Goal: Task Accomplishment & Management: Use online tool/utility

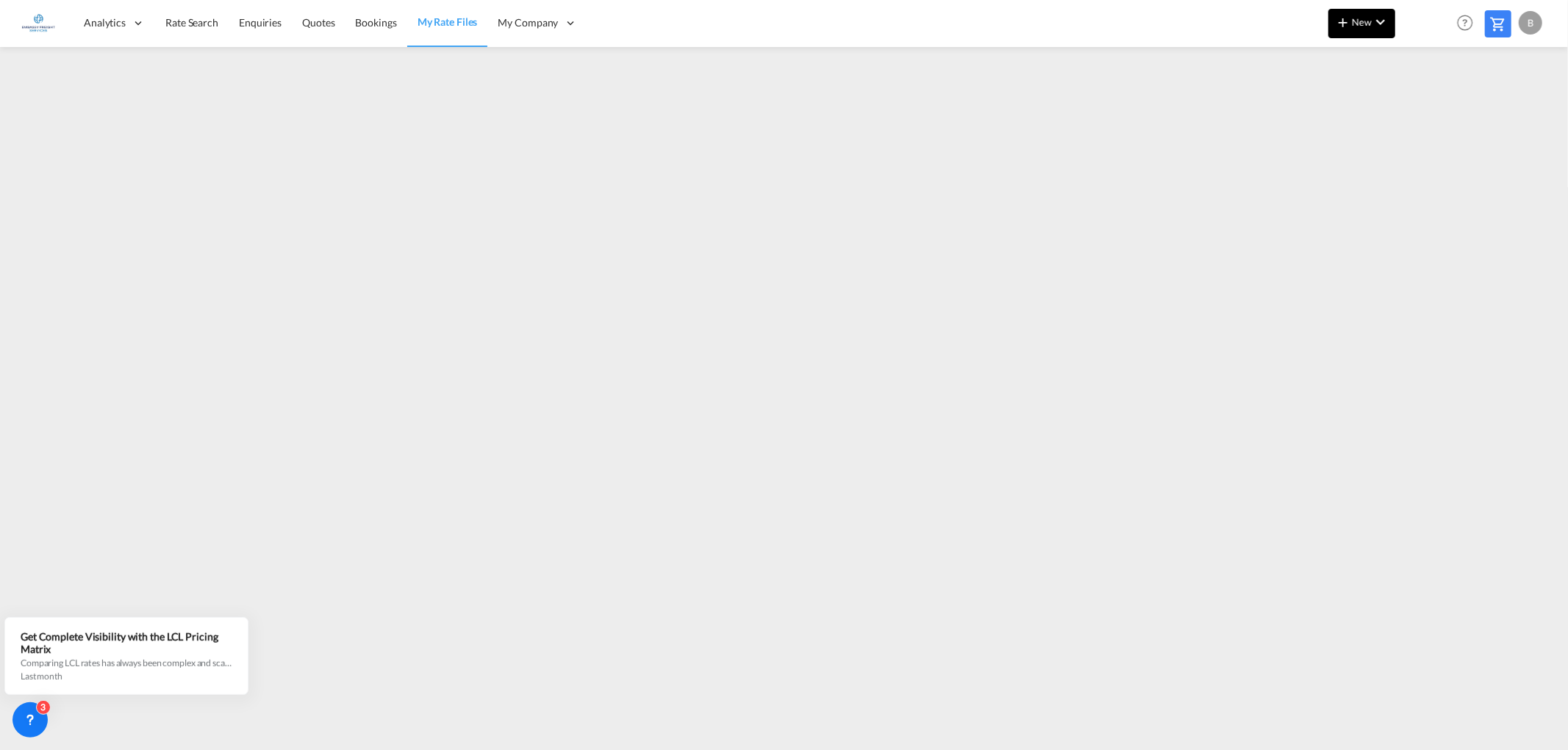
click at [1375, 10] on button "New" at bounding box center [1362, 23] width 67 height 29
click at [1430, 107] on span "Ratesheet" at bounding box center [1423, 110] width 16 height 29
click at [203, 24] on span "Rate Search" at bounding box center [191, 22] width 53 height 13
click at [1375, 13] on md-icon "icon-chevron-down" at bounding box center [1381, 22] width 17 height 17
click at [1430, 110] on span "Ratesheet" at bounding box center [1423, 110] width 16 height 29
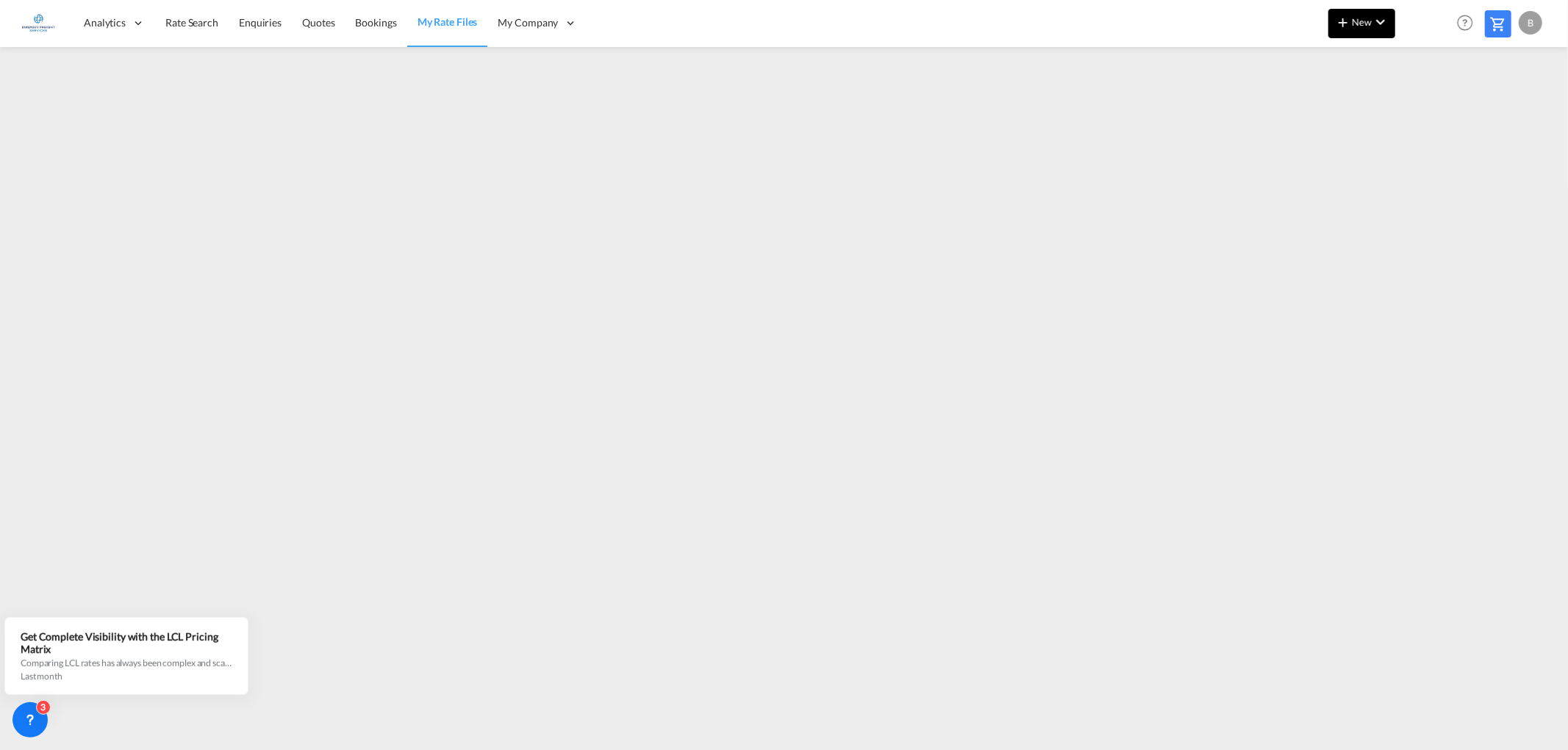
click at [1383, 20] on md-icon "icon-chevron-down" at bounding box center [1381, 22] width 17 height 17
click at [1430, 111] on span "Ratesheet" at bounding box center [1423, 110] width 16 height 29
